Goal: Task Accomplishment & Management: Use online tool/utility

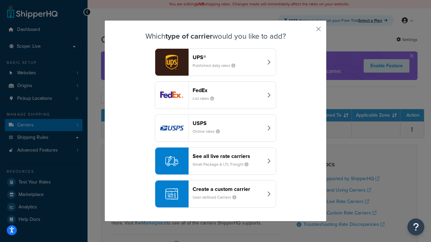
click at [215, 194] on div "Create a custom carrier User-defined Carriers" at bounding box center [227, 194] width 70 height 16
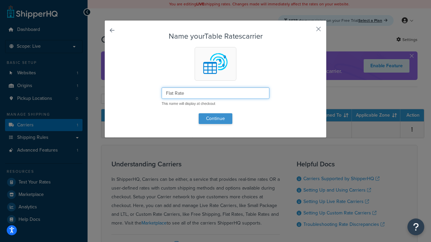
type input "Flat Rate"
click at [215, 118] on button "Continue" at bounding box center [216, 118] width 34 height 11
